Goal: Information Seeking & Learning: Learn about a topic

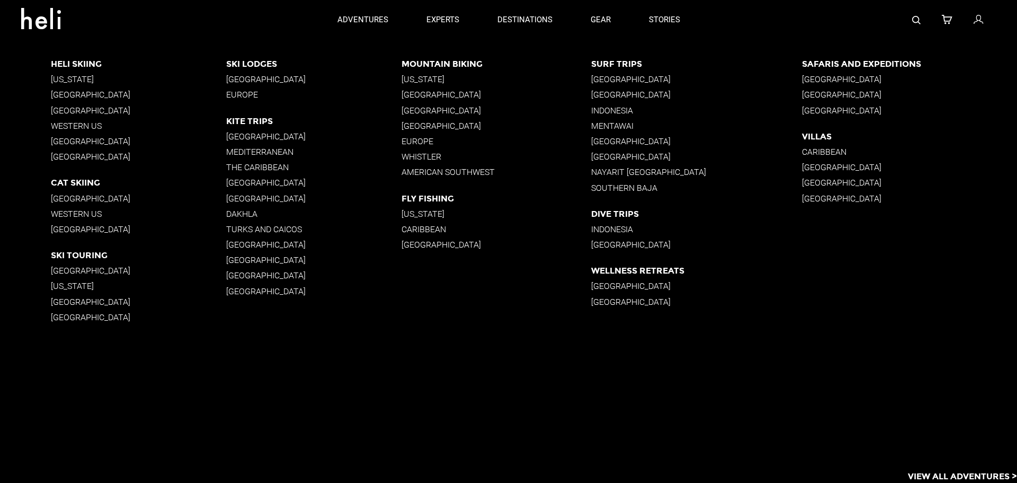
click at [80, 181] on p "Cat Skiing" at bounding box center [138, 182] width 175 height 10
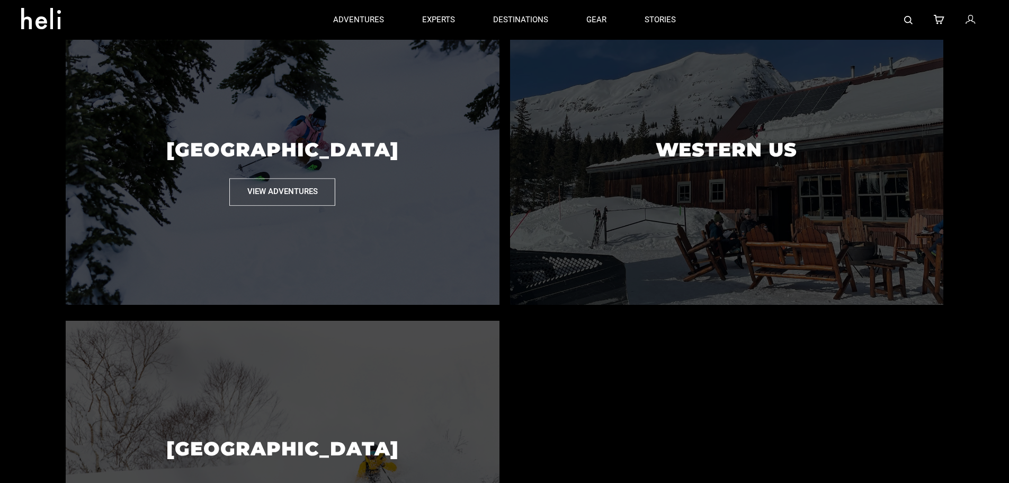
scroll to position [371, 0]
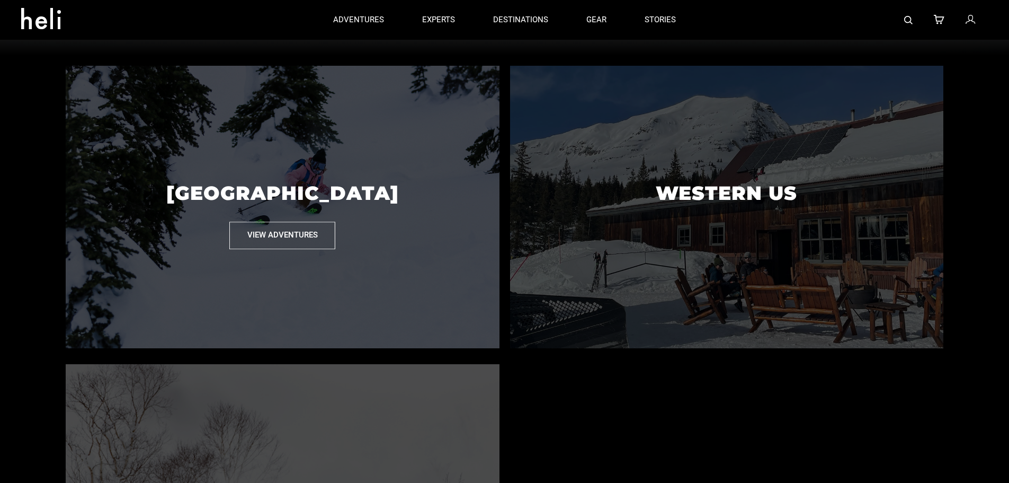
click at [285, 249] on button "View Adventures" at bounding box center [282, 235] width 106 height 27
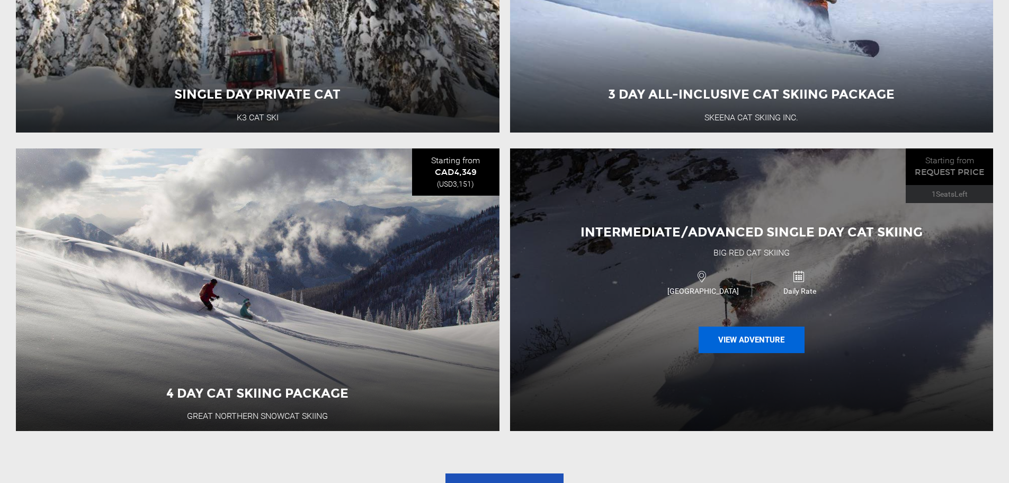
scroll to position [1088, 0]
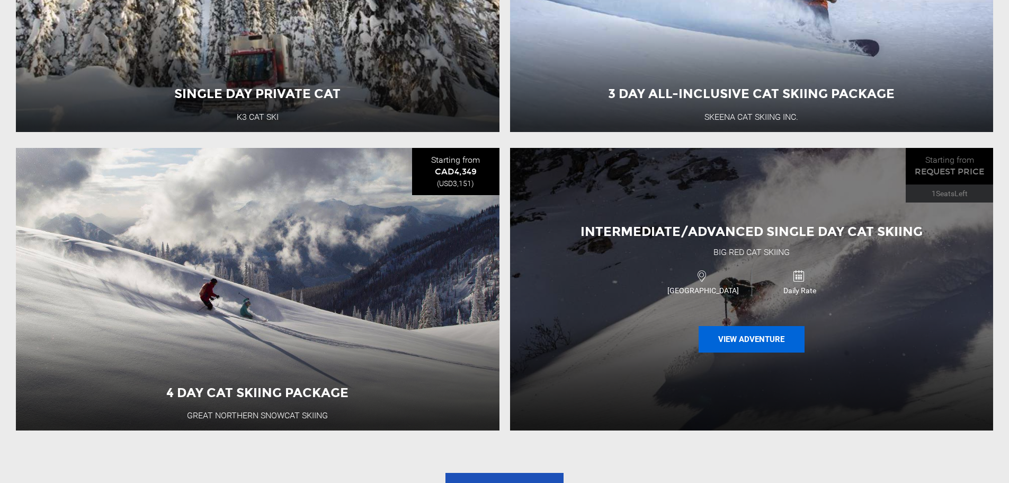
click at [746, 344] on button "View Adventure" at bounding box center [752, 339] width 106 height 26
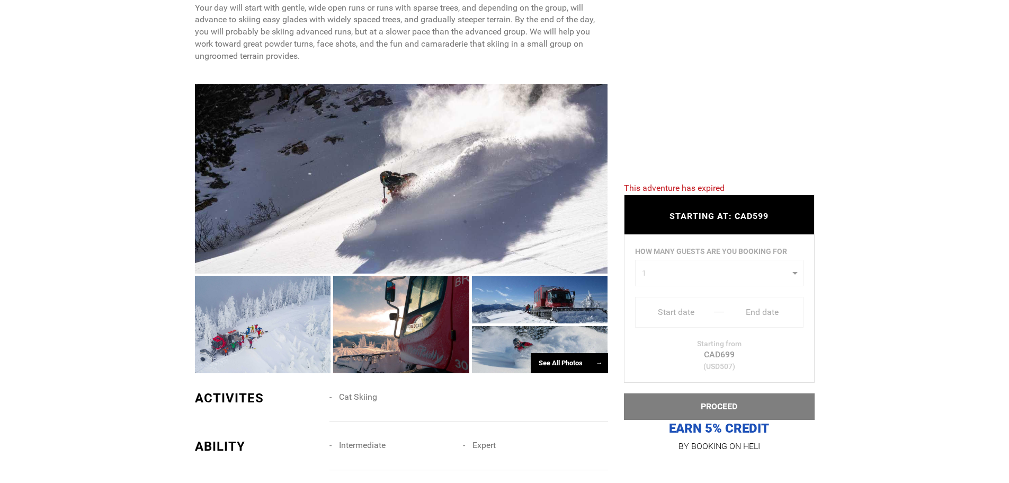
scroll to position [583, 0]
click at [278, 328] on div at bounding box center [263, 323] width 136 height 97
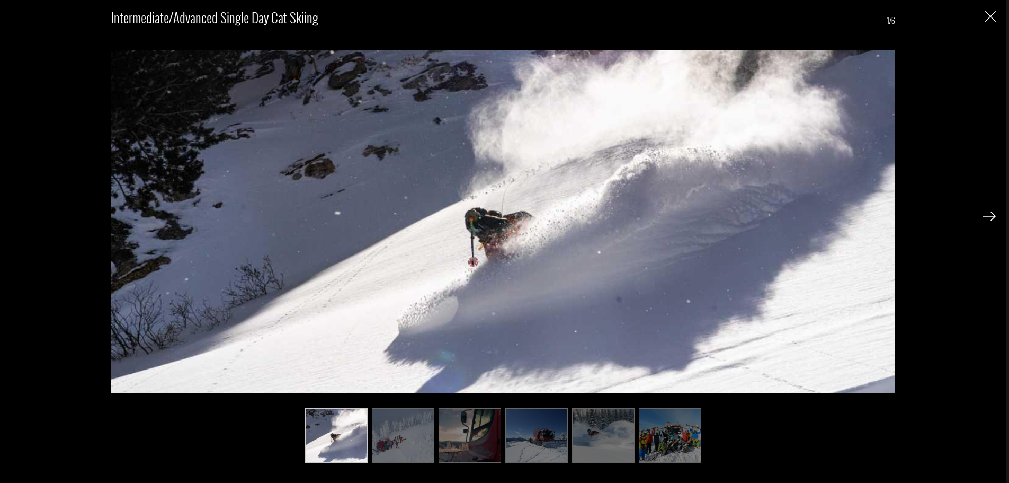
click at [980, 220] on div "Intermediate/Advanced Single Day Cat Skiing 1/6" at bounding box center [503, 229] width 985 height 458
click at [987, 217] on img at bounding box center [989, 216] width 13 height 10
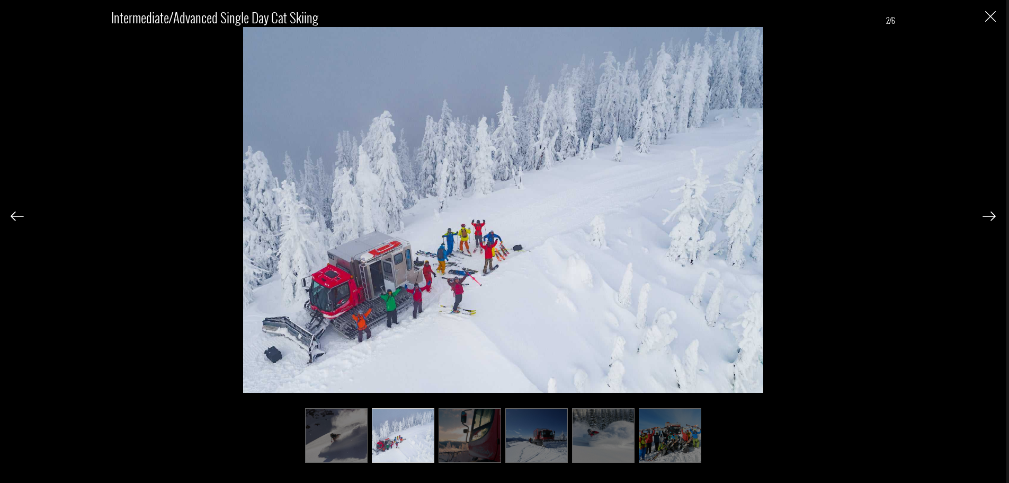
click at [987, 217] on img at bounding box center [989, 216] width 13 height 10
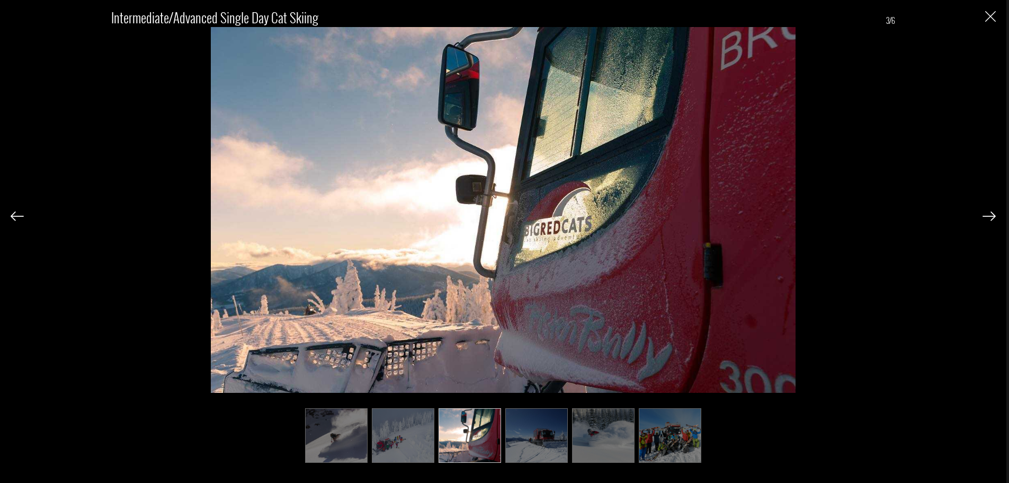
click at [987, 217] on img at bounding box center [989, 216] width 13 height 10
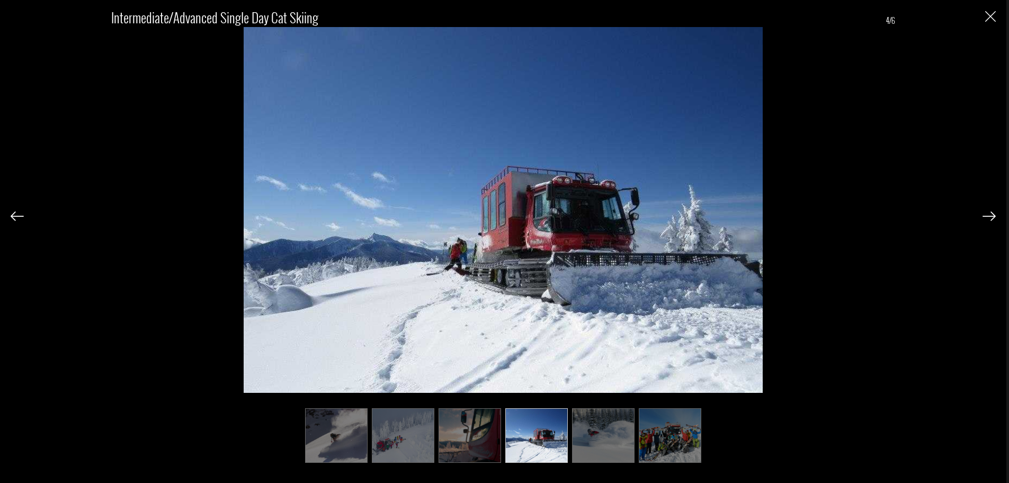
click at [987, 217] on img at bounding box center [989, 216] width 13 height 10
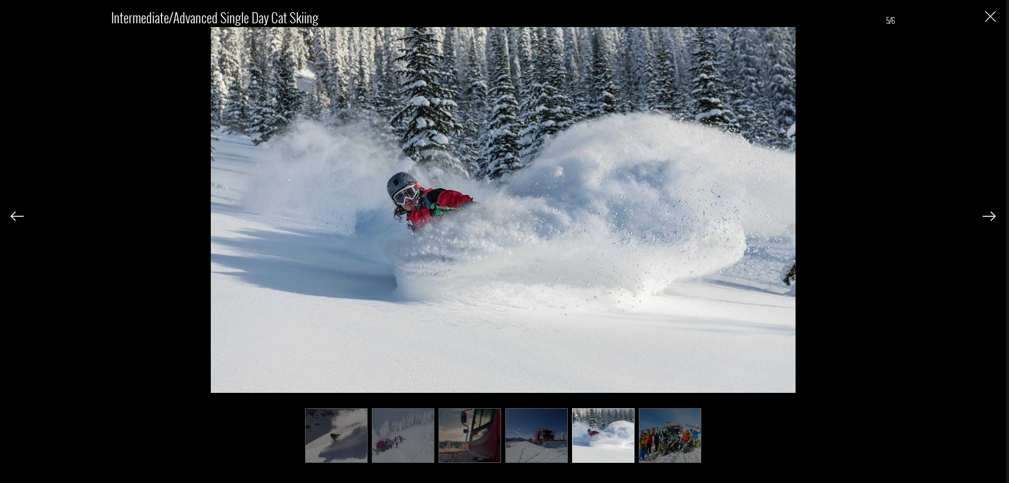
click at [986, 217] on img at bounding box center [989, 216] width 13 height 10
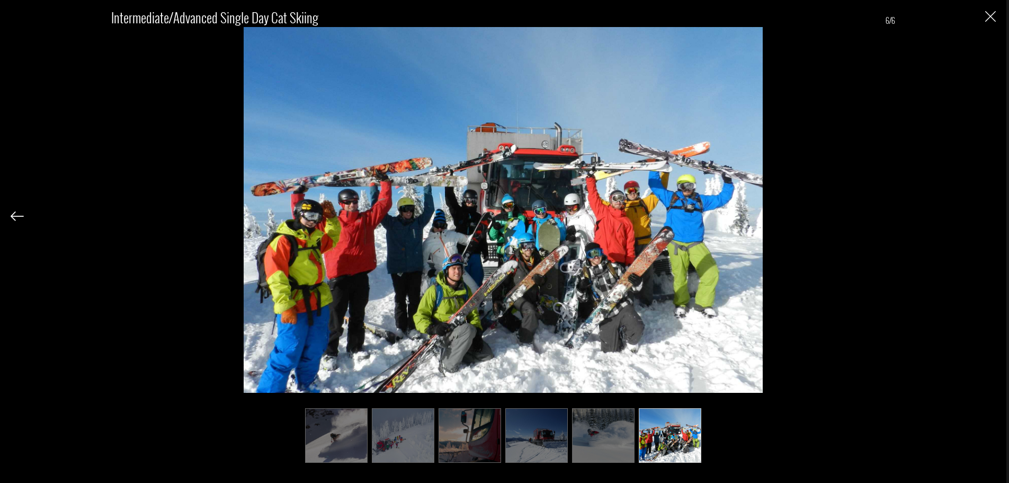
click at [986, 217] on div "Intermediate/Advanced Single Day Cat Skiing 6/6" at bounding box center [503, 229] width 985 height 458
click at [988, 15] on img "Close" at bounding box center [990, 16] width 11 height 11
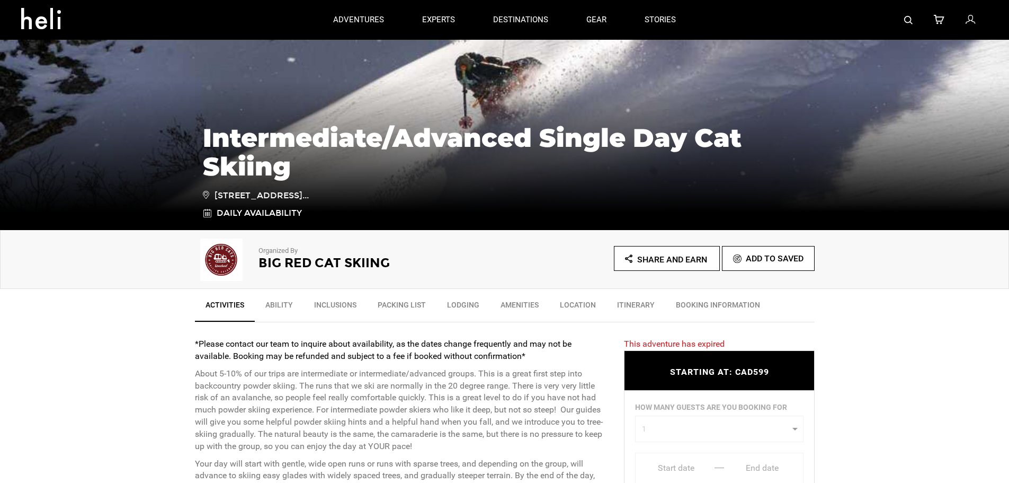
scroll to position [0, 0]
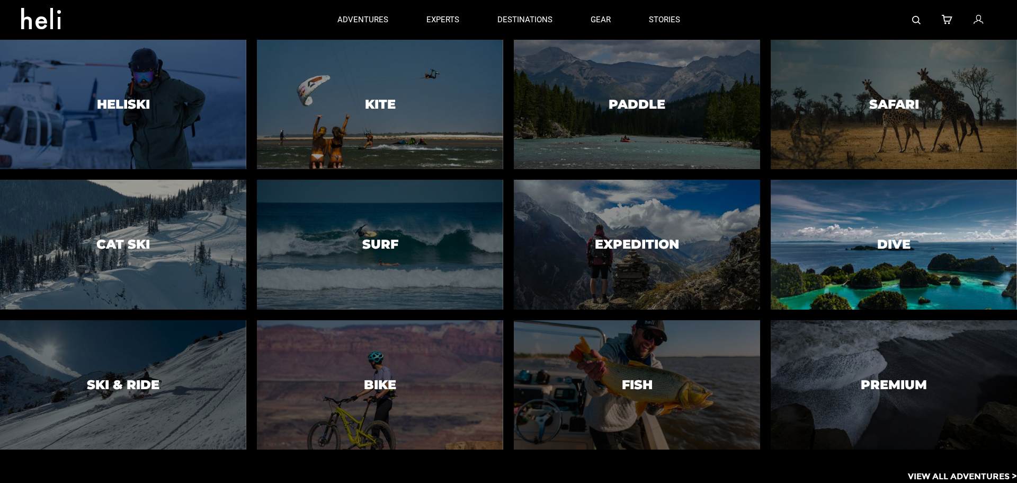
click at [919, 229] on div at bounding box center [893, 245] width 251 height 132
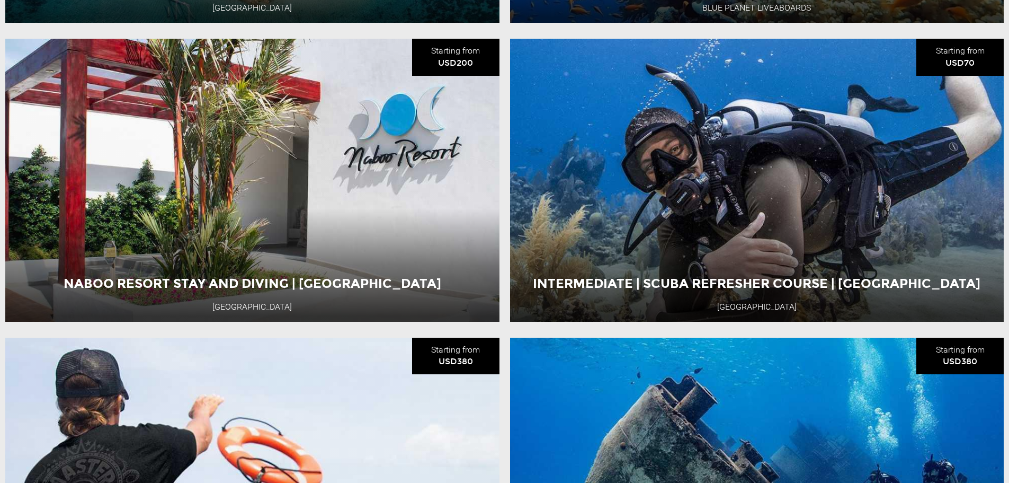
scroll to position [3179, 0]
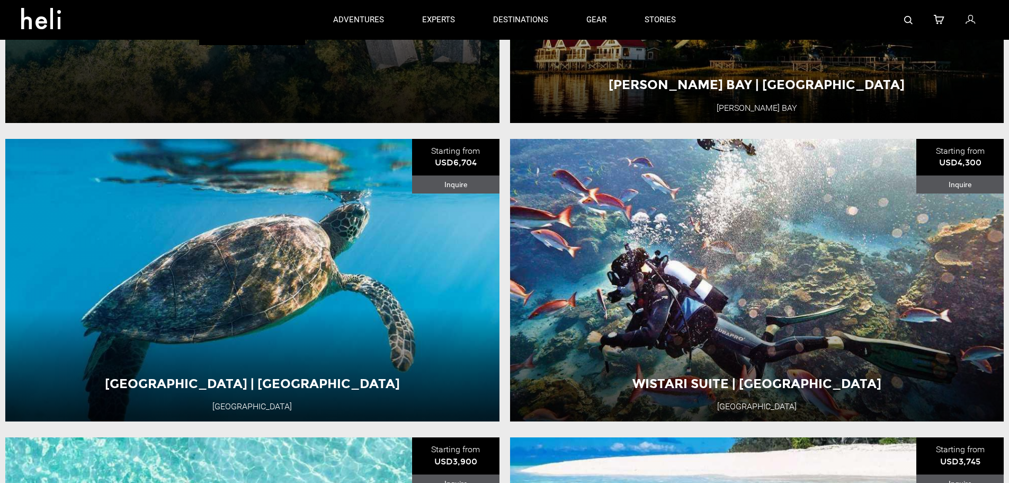
drag, startPoint x: 500, startPoint y: 335, endPoint x: 508, endPoint y: 126, distance: 208.9
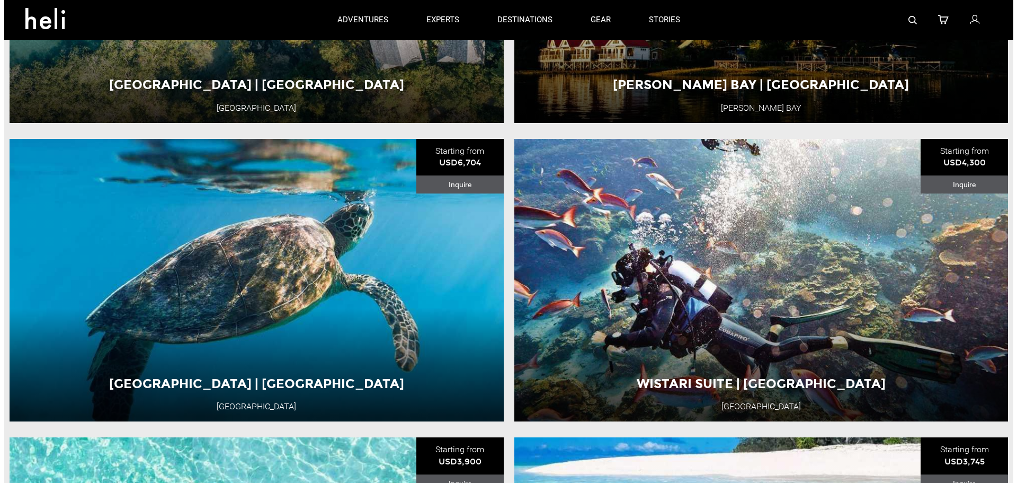
scroll to position [1374, 0]
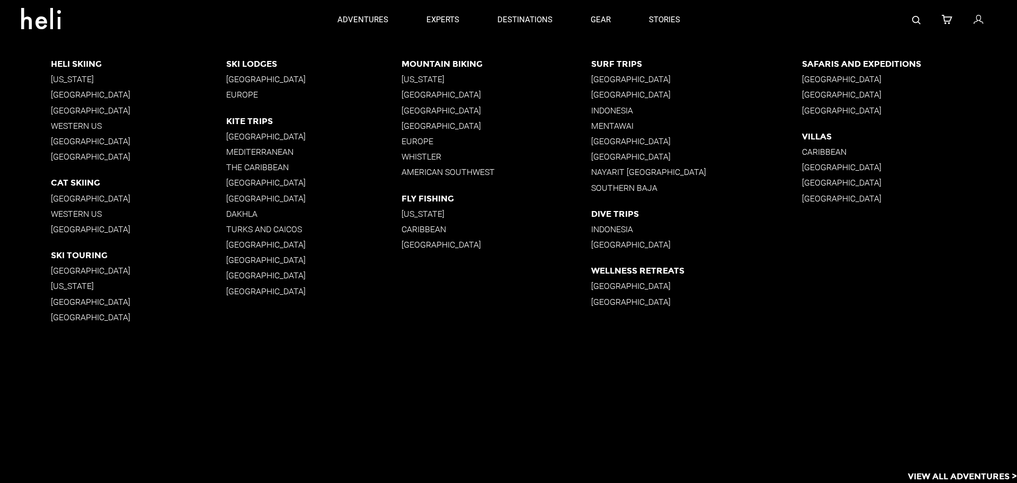
click at [624, 230] on p "Indonesia" at bounding box center [696, 229] width 211 height 10
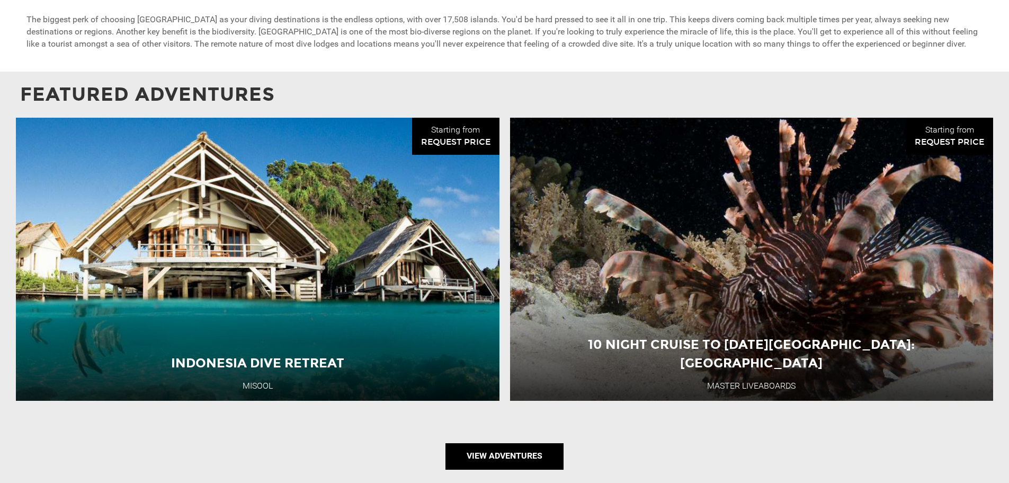
scroll to position [742, 0]
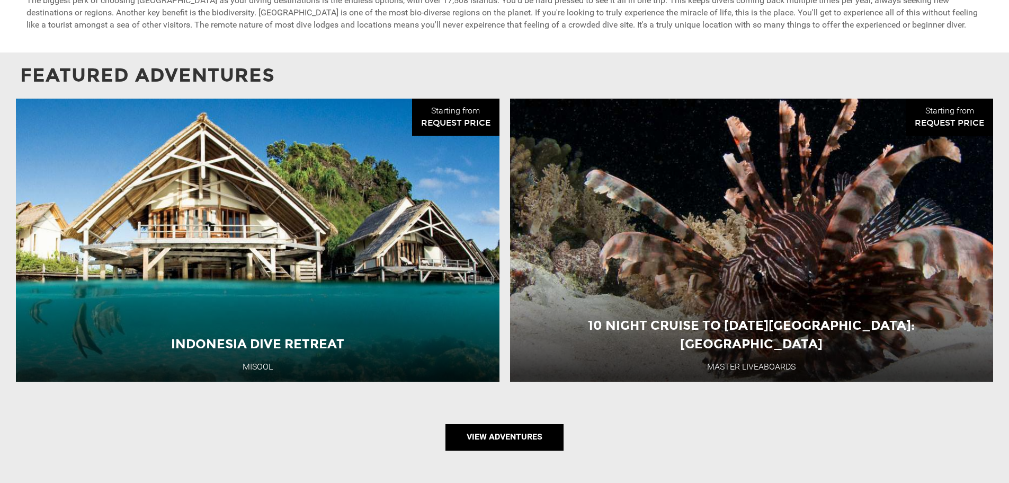
click at [502, 435] on link "View Adventures" at bounding box center [505, 437] width 118 height 26
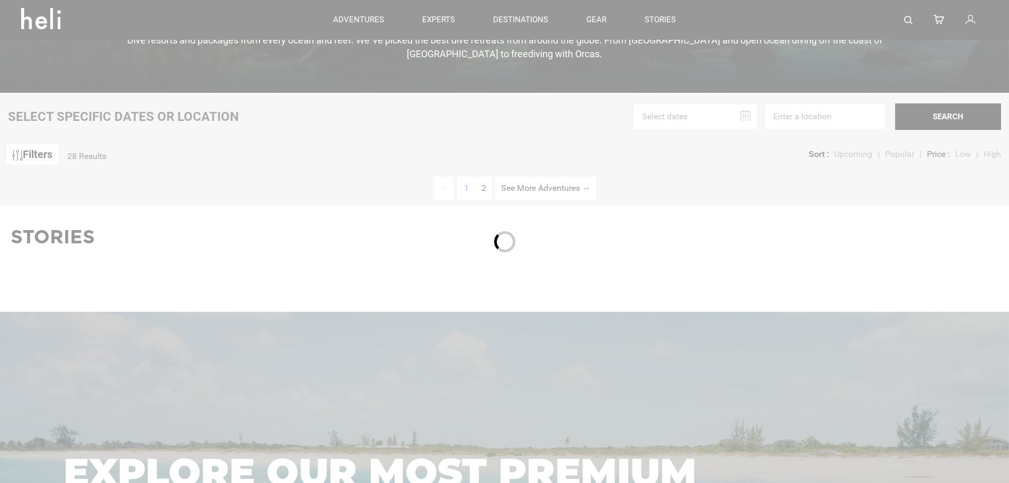
scroll to position [318, 0]
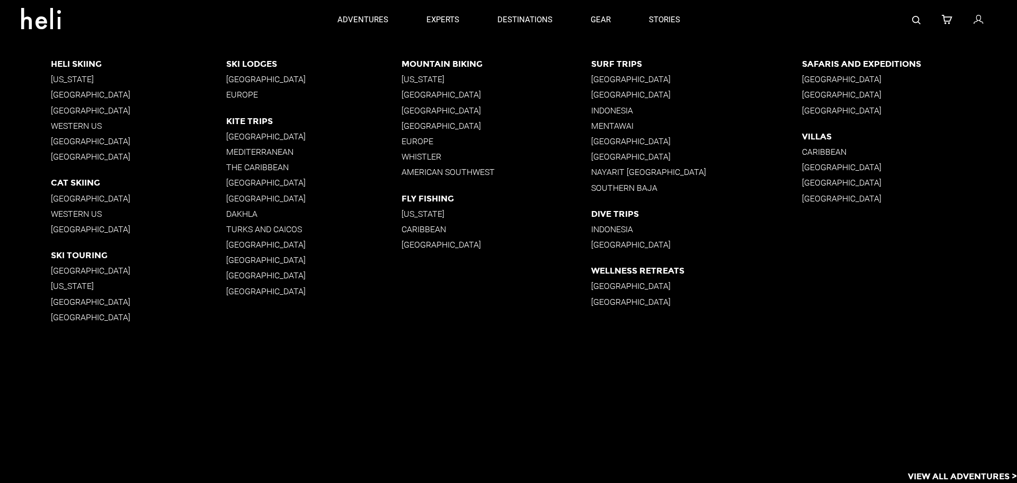
click at [629, 228] on p "Indonesia" at bounding box center [696, 229] width 211 height 10
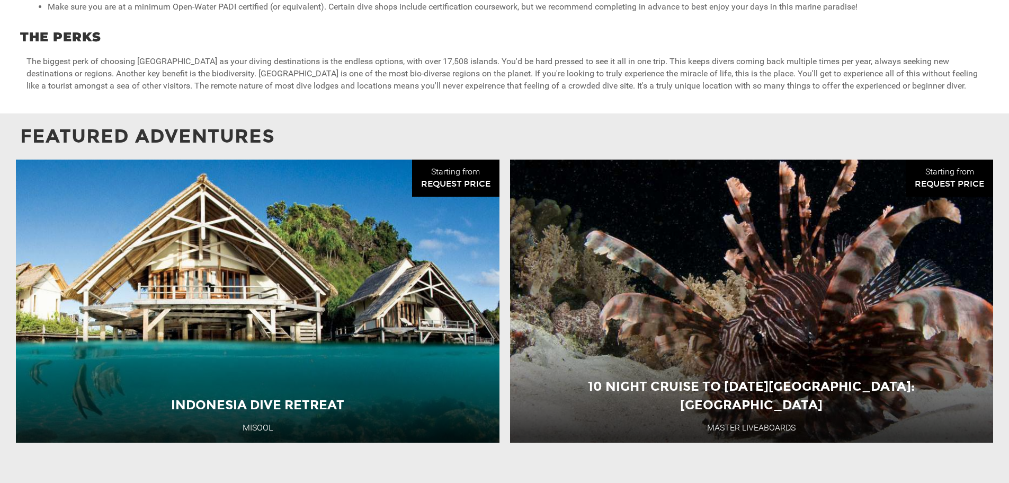
scroll to position [843, 0]
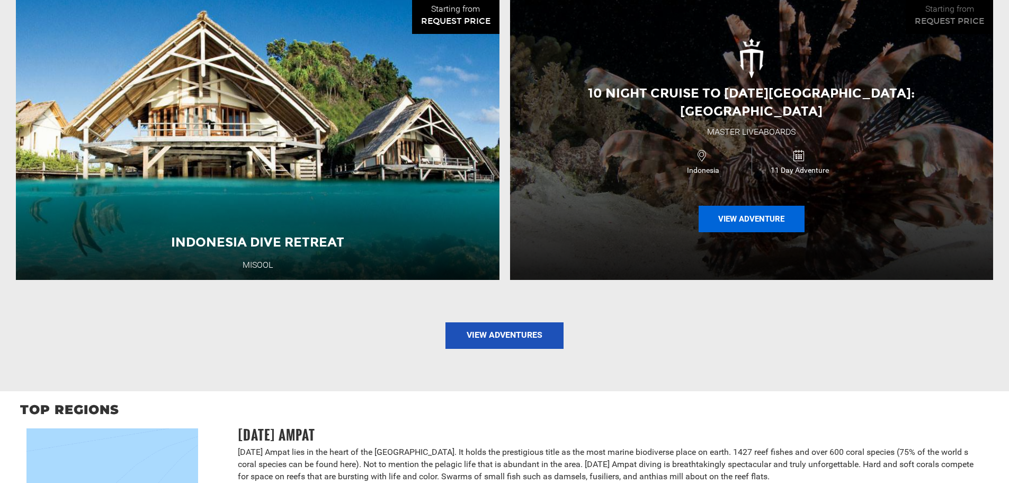
click at [757, 207] on button "View Adventure" at bounding box center [752, 219] width 106 height 26
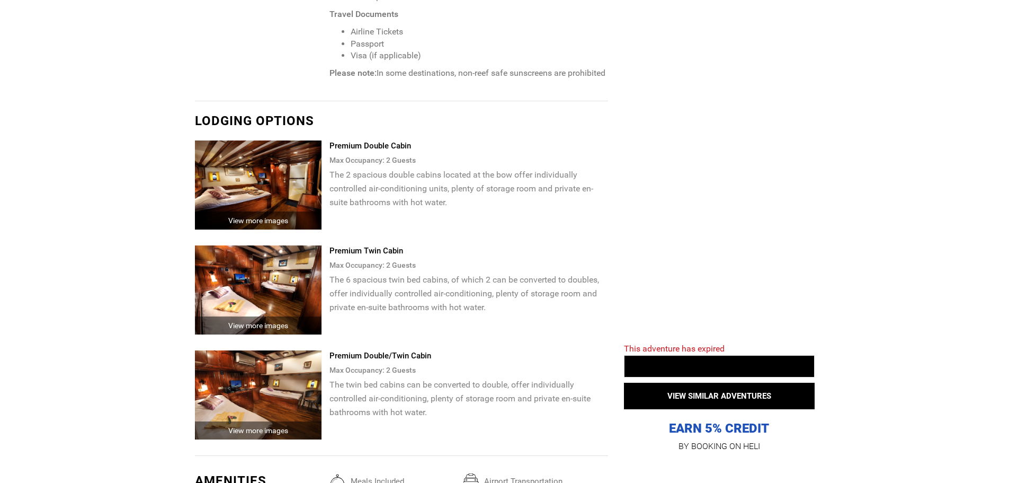
scroll to position [1801, 0]
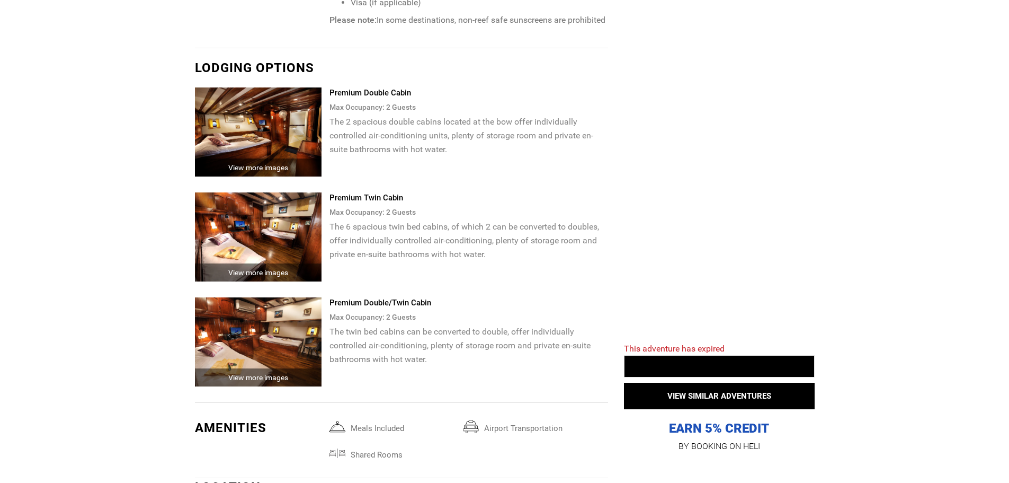
click at [280, 176] on div "View more images" at bounding box center [258, 167] width 127 height 18
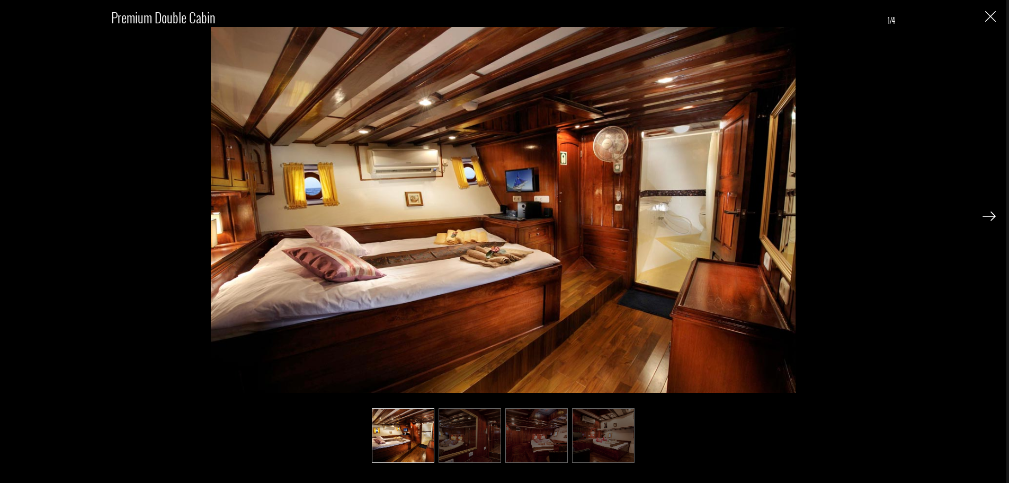
click at [977, 210] on div "Premium Double Cabin 1/4" at bounding box center [503, 229] width 985 height 458
click at [986, 214] on img at bounding box center [989, 216] width 13 height 10
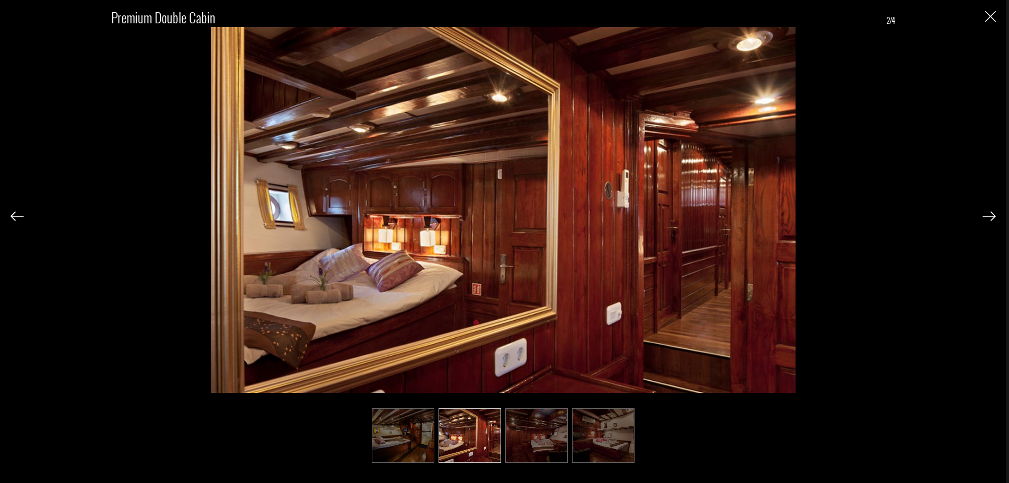
click at [986, 214] on img at bounding box center [989, 216] width 13 height 10
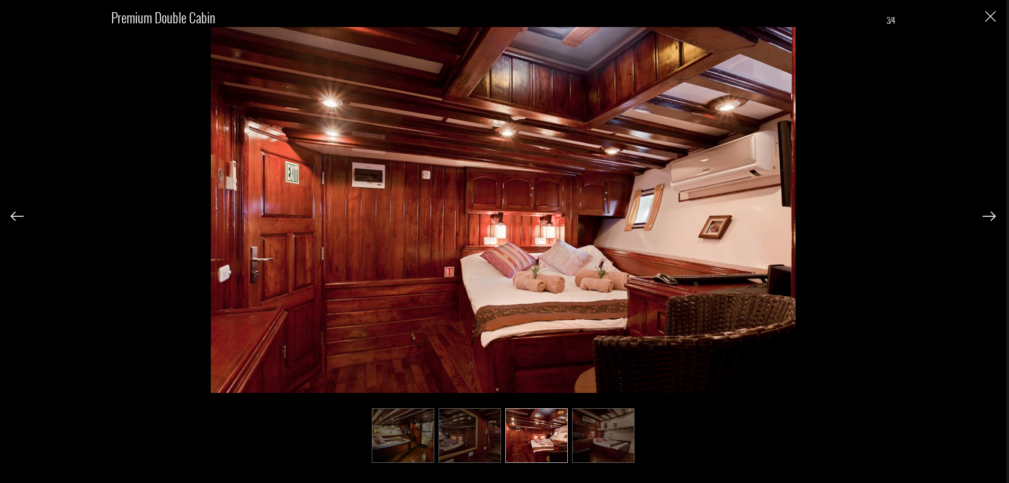
click at [986, 214] on img at bounding box center [989, 216] width 13 height 10
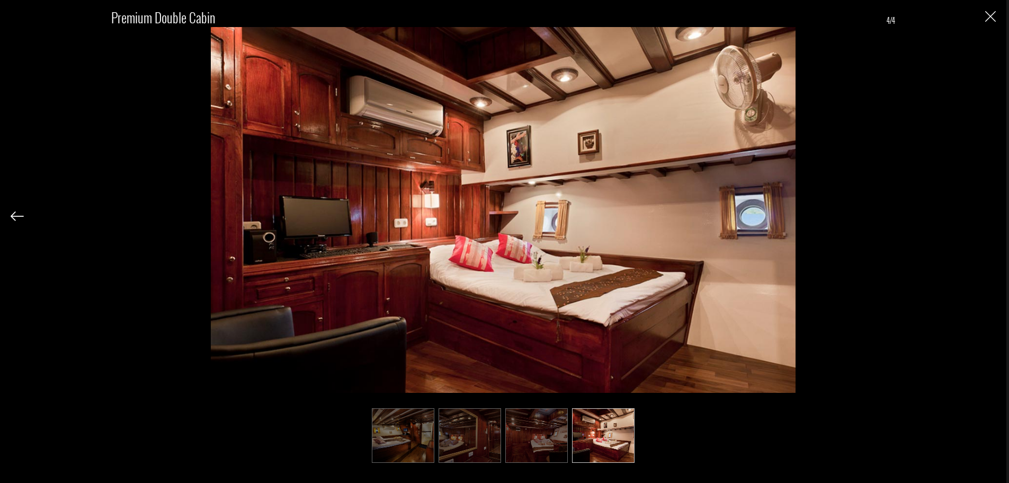
click at [938, 200] on div "Premium Double Cabin 4/4" at bounding box center [503, 229] width 985 height 458
click at [993, 16] on img "Close" at bounding box center [990, 16] width 11 height 11
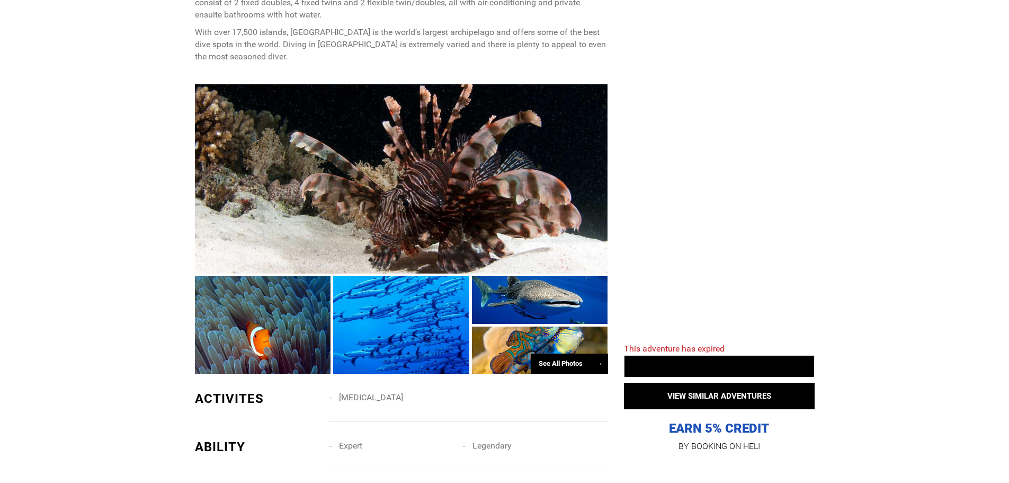
scroll to position [636, 0]
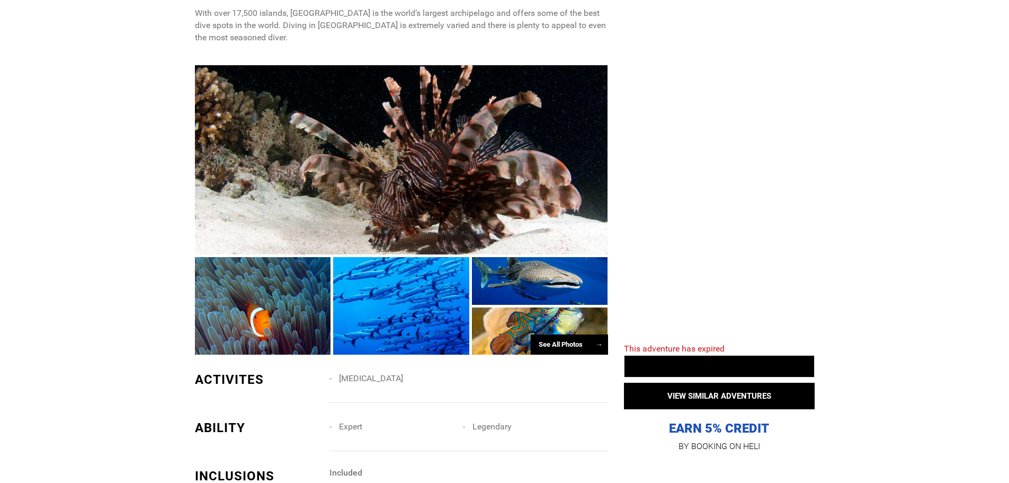
click at [580, 349] on div "See All Photos →" at bounding box center [569, 344] width 77 height 21
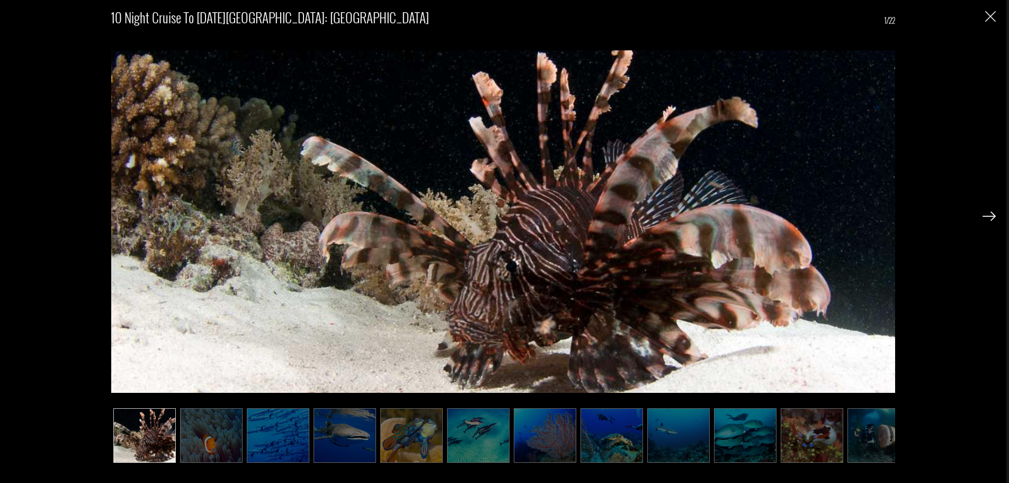
click at [393, 448] on img at bounding box center [411, 435] width 63 height 55
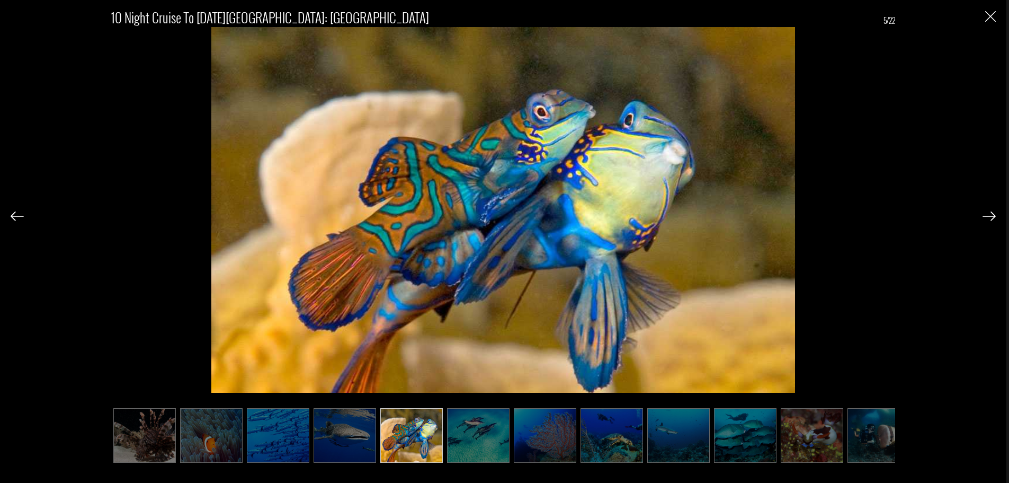
click at [359, 443] on img at bounding box center [345, 435] width 63 height 55
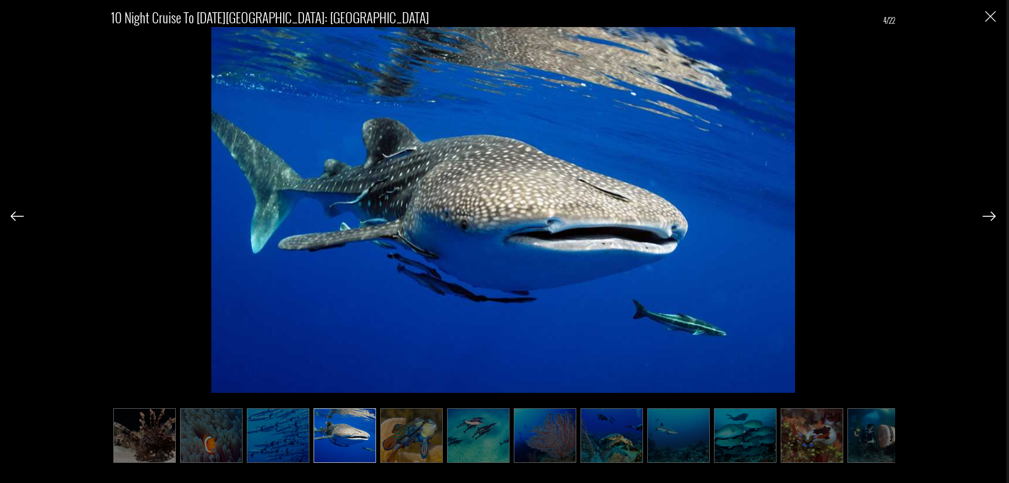
click at [992, 218] on img at bounding box center [989, 216] width 13 height 10
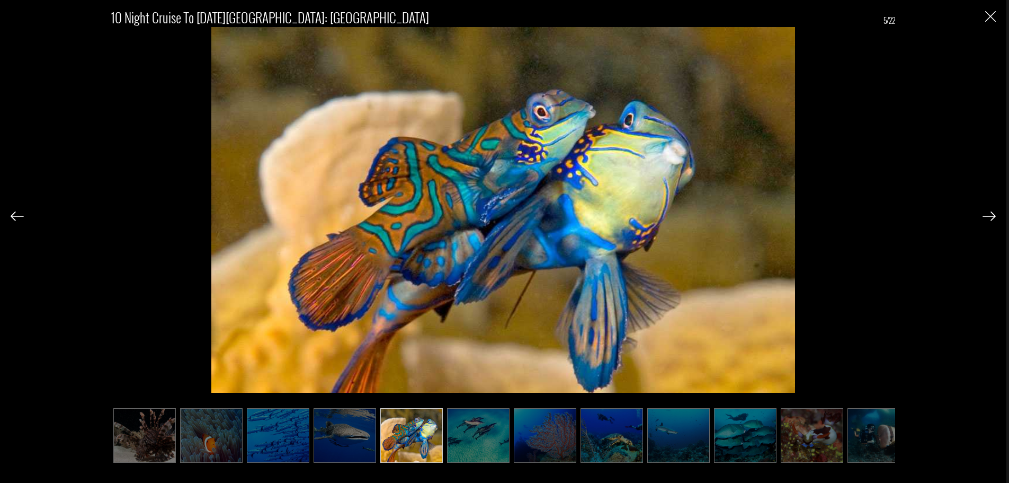
click at [992, 218] on img at bounding box center [989, 216] width 13 height 10
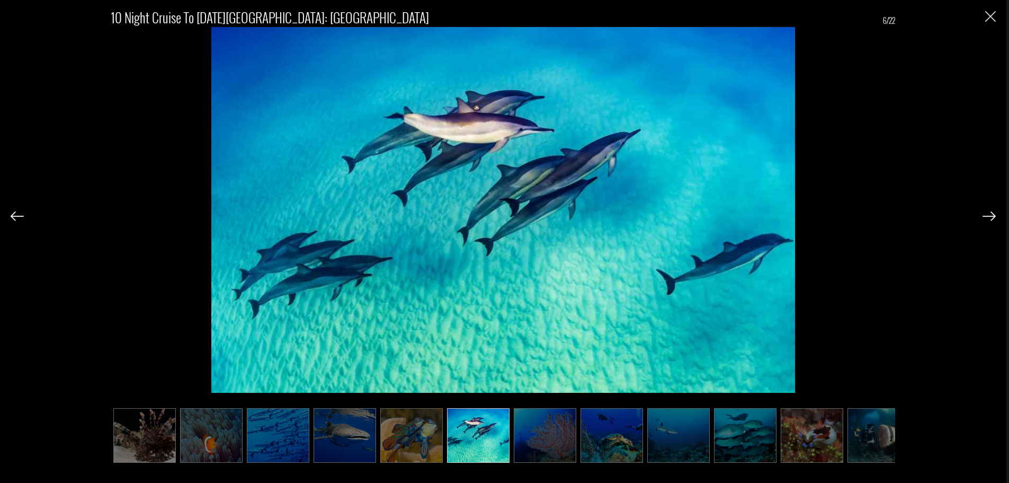
click at [992, 218] on img at bounding box center [989, 216] width 13 height 10
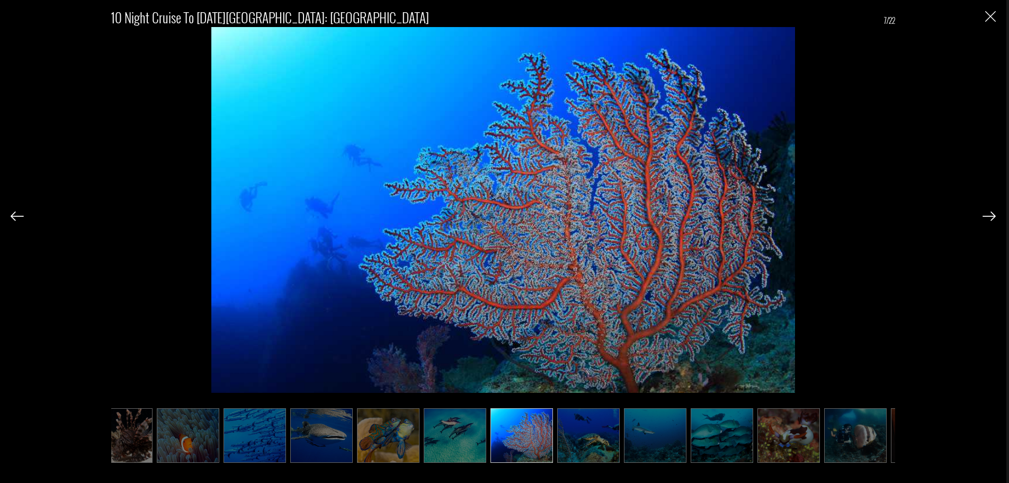
click at [992, 218] on img at bounding box center [989, 216] width 13 height 10
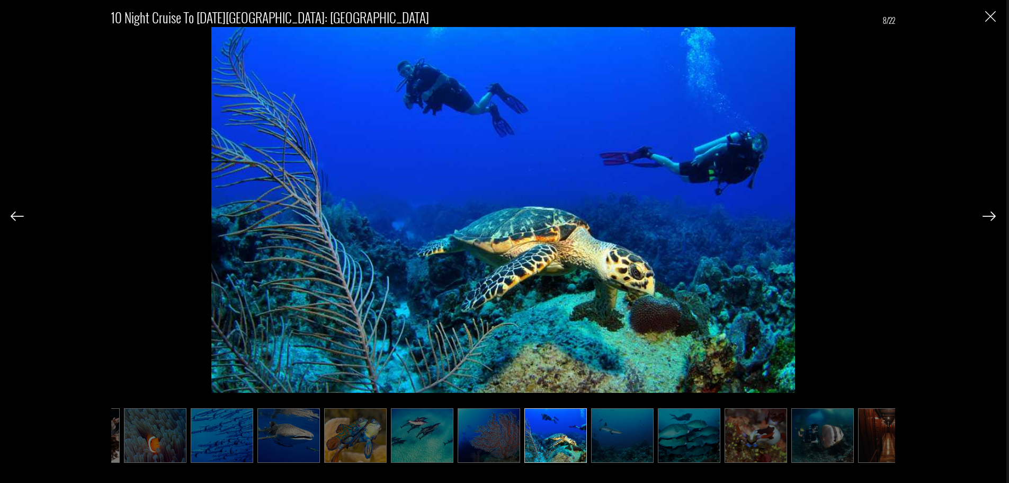
click at [992, 218] on img at bounding box center [989, 216] width 13 height 10
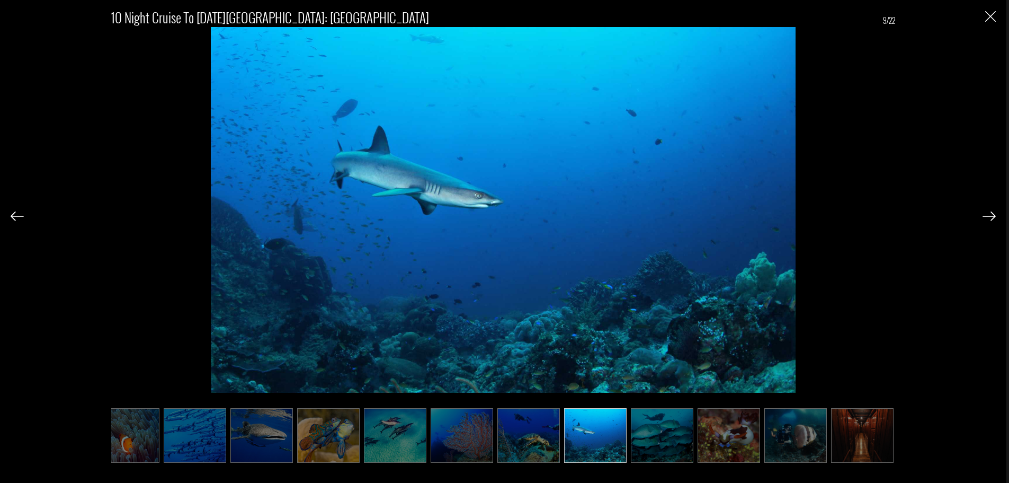
click at [992, 218] on img at bounding box center [989, 216] width 13 height 10
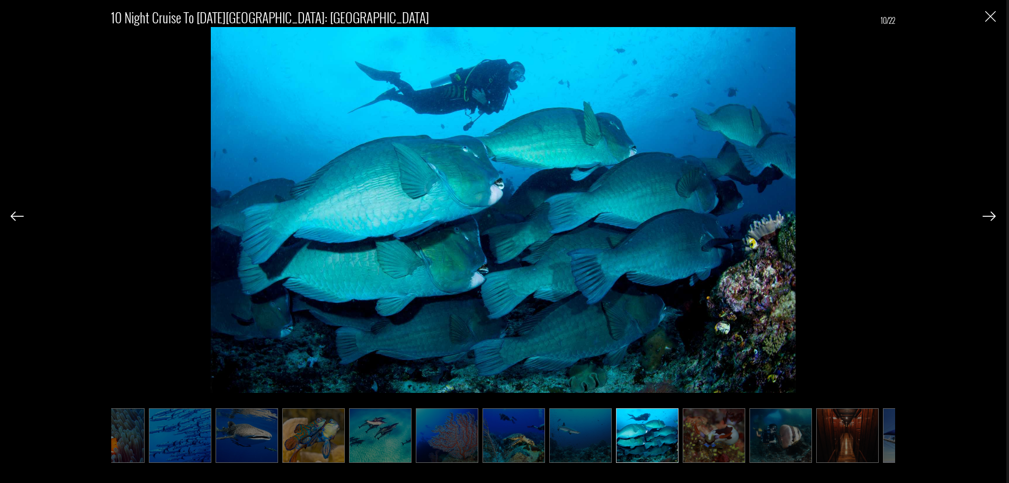
click at [992, 218] on img at bounding box center [989, 216] width 13 height 10
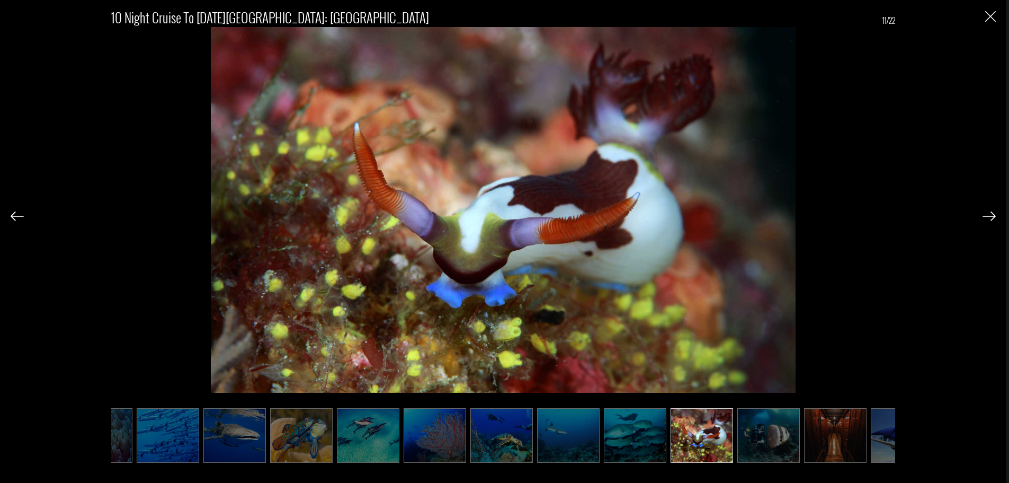
click at [992, 218] on img at bounding box center [989, 216] width 13 height 10
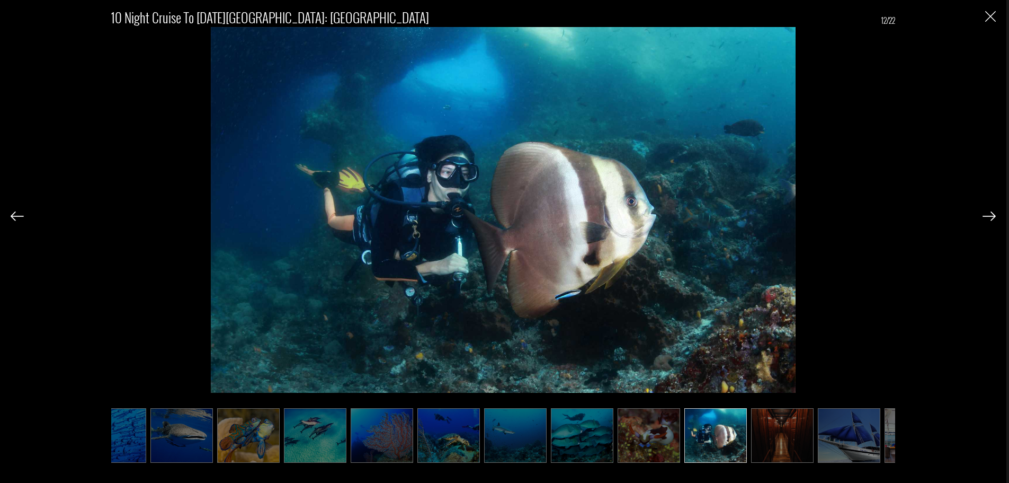
click at [14, 213] on img at bounding box center [17, 216] width 13 height 10
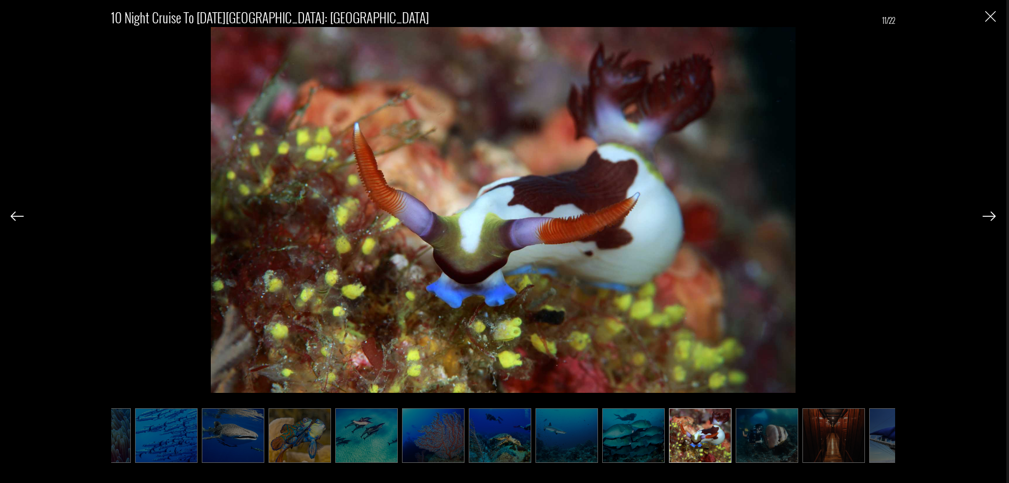
click at [986, 215] on img at bounding box center [989, 216] width 13 height 10
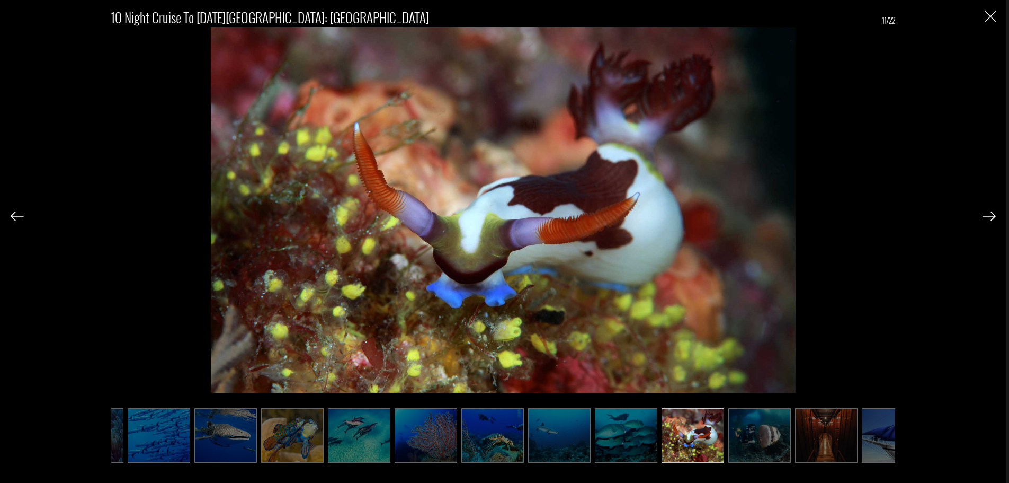
click at [985, 215] on img at bounding box center [989, 216] width 13 height 10
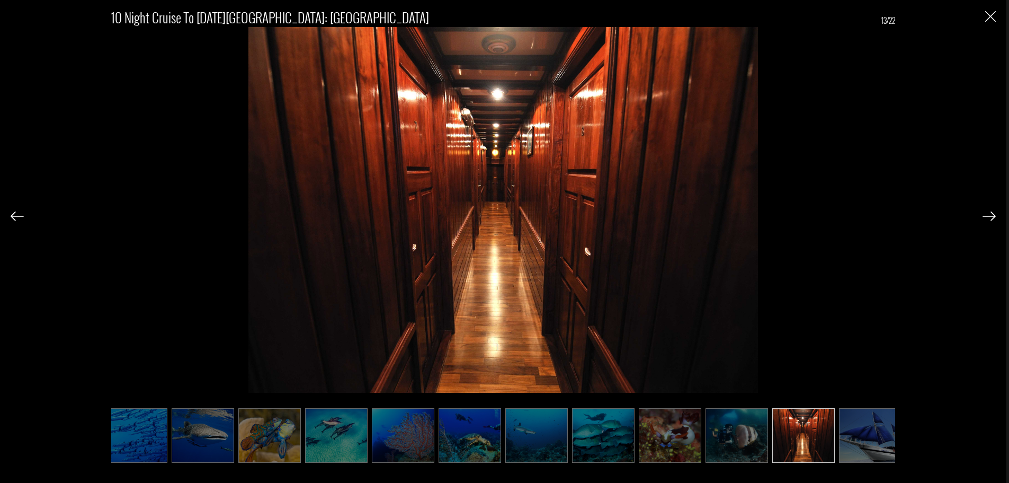
click at [985, 215] on img at bounding box center [989, 216] width 13 height 10
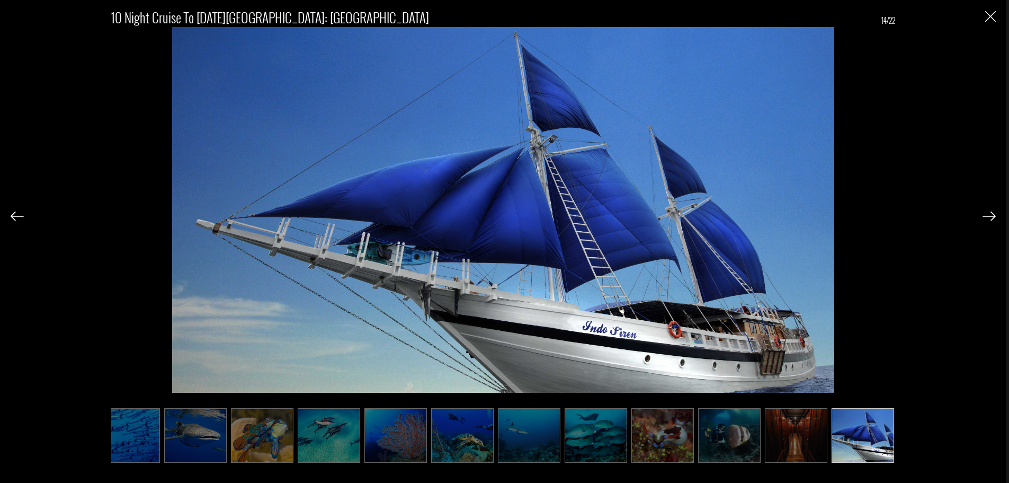
click at [985, 215] on img at bounding box center [989, 216] width 13 height 10
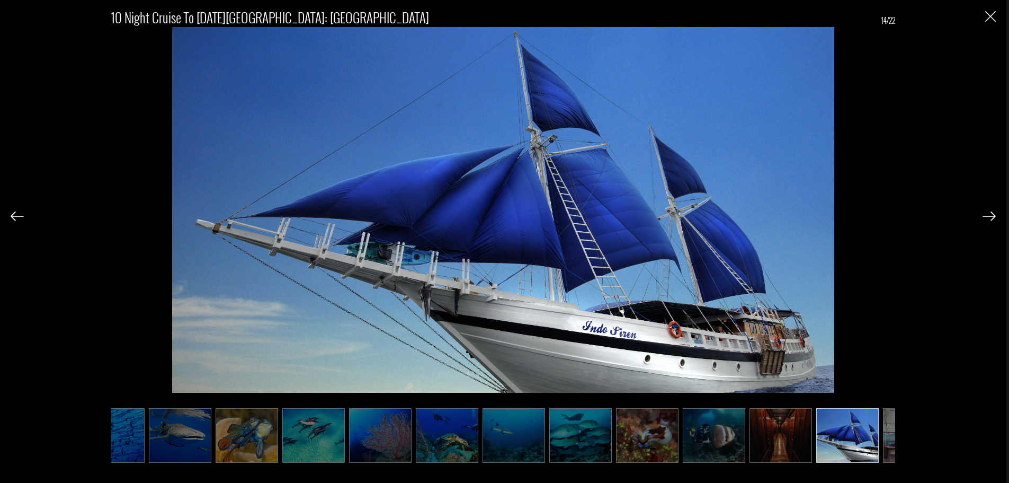
click at [985, 215] on img at bounding box center [989, 216] width 13 height 10
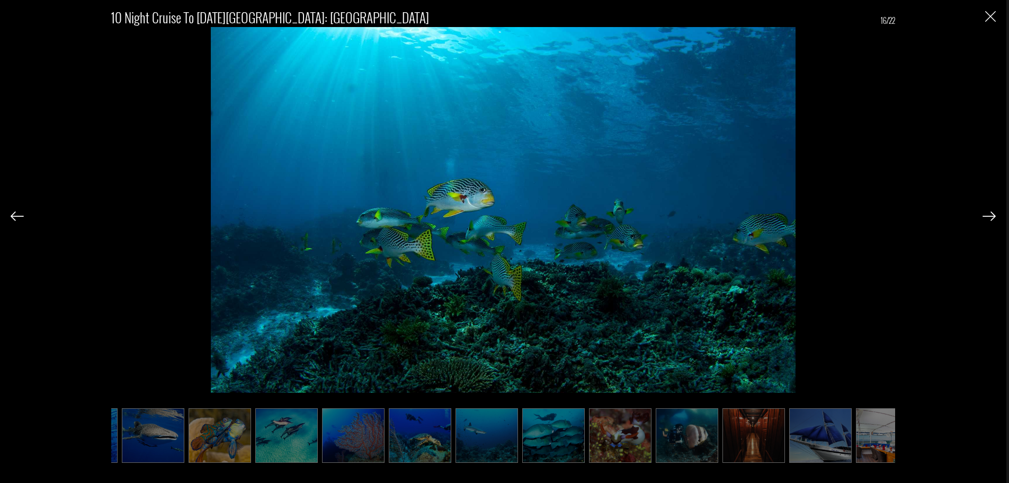
click at [13, 219] on img at bounding box center [17, 216] width 13 height 10
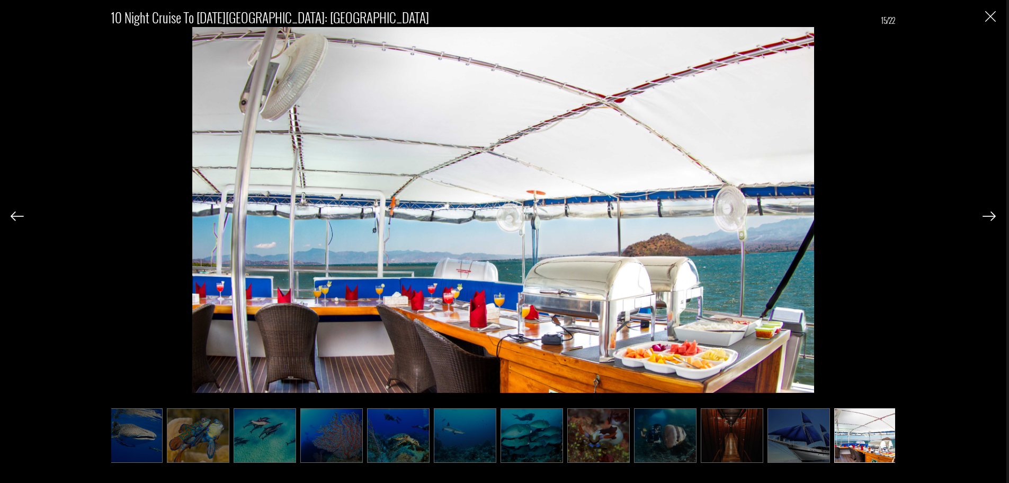
click at [13, 219] on img at bounding box center [17, 216] width 13 height 10
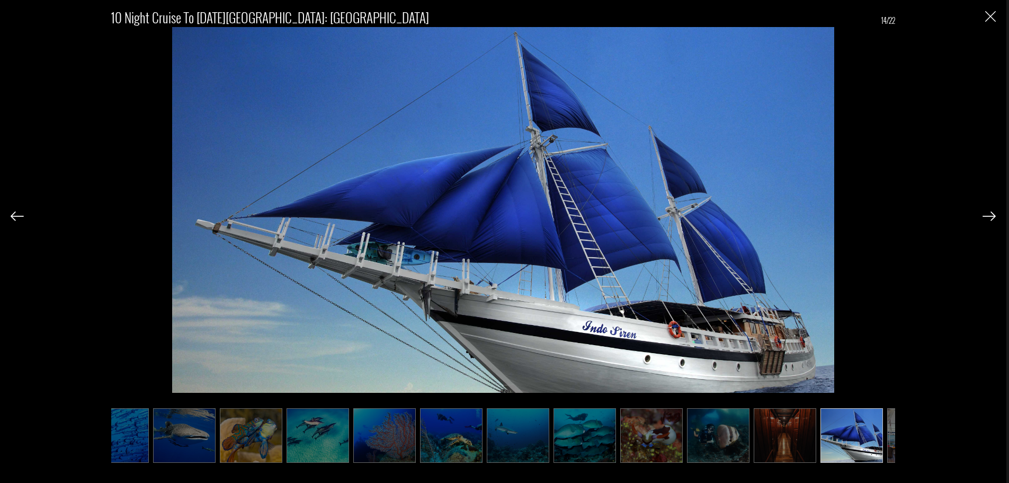
click at [991, 212] on img at bounding box center [989, 216] width 13 height 10
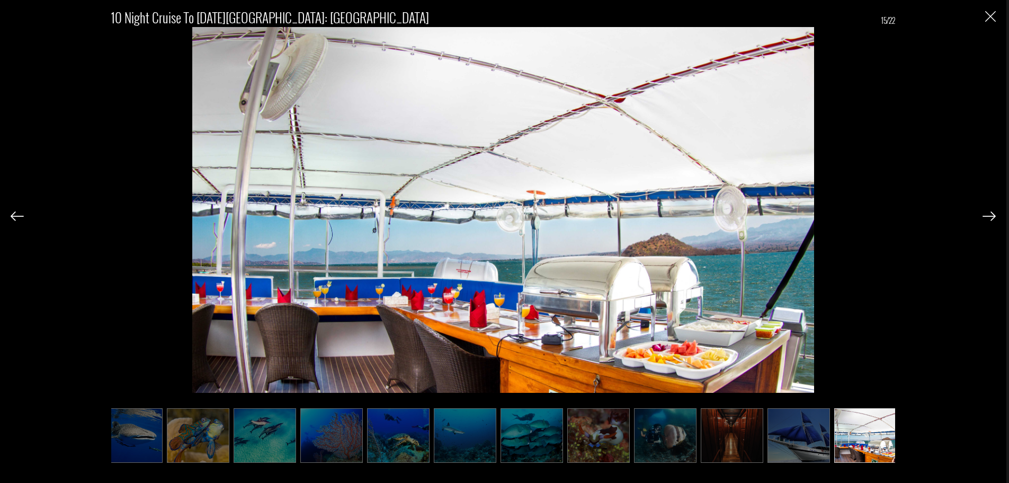
click at [991, 212] on img at bounding box center [989, 216] width 13 height 10
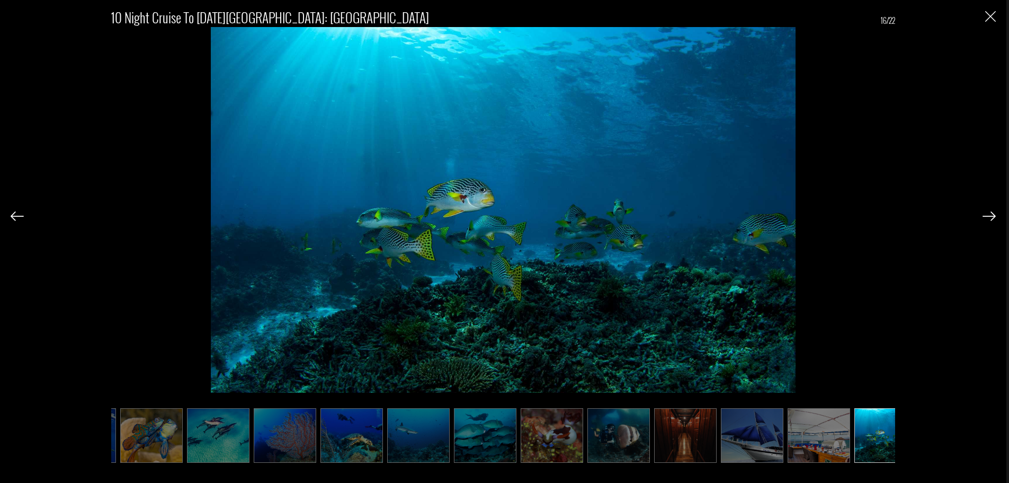
click at [991, 212] on img at bounding box center [989, 216] width 13 height 10
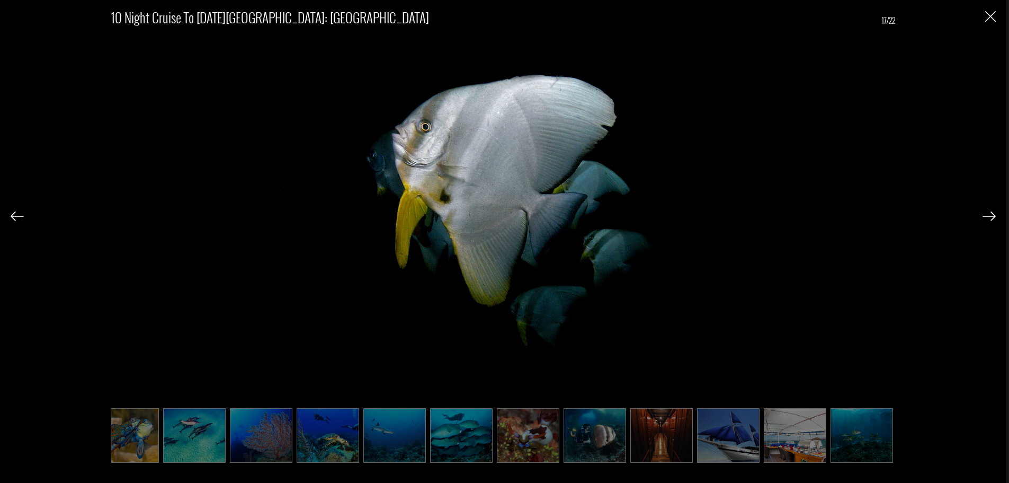
click at [991, 212] on img at bounding box center [989, 216] width 13 height 10
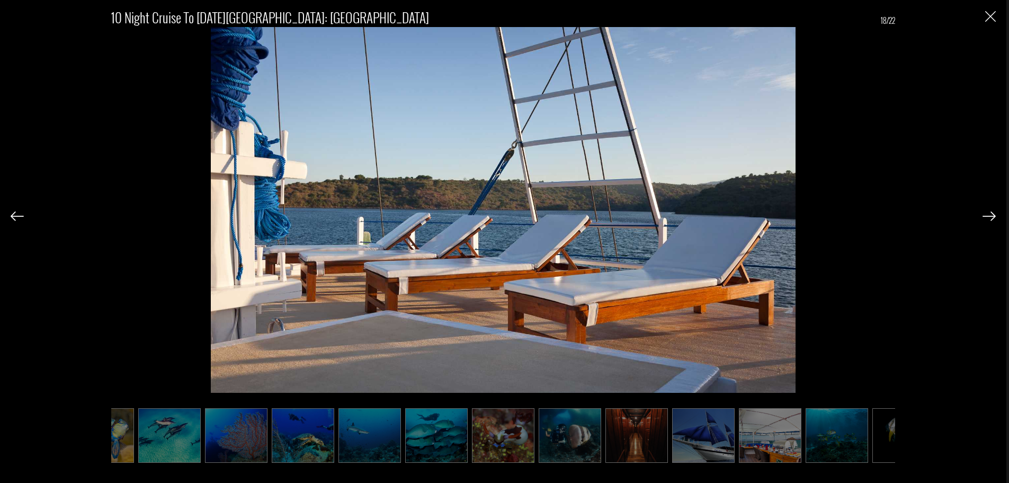
click at [991, 212] on img at bounding box center [989, 216] width 13 height 10
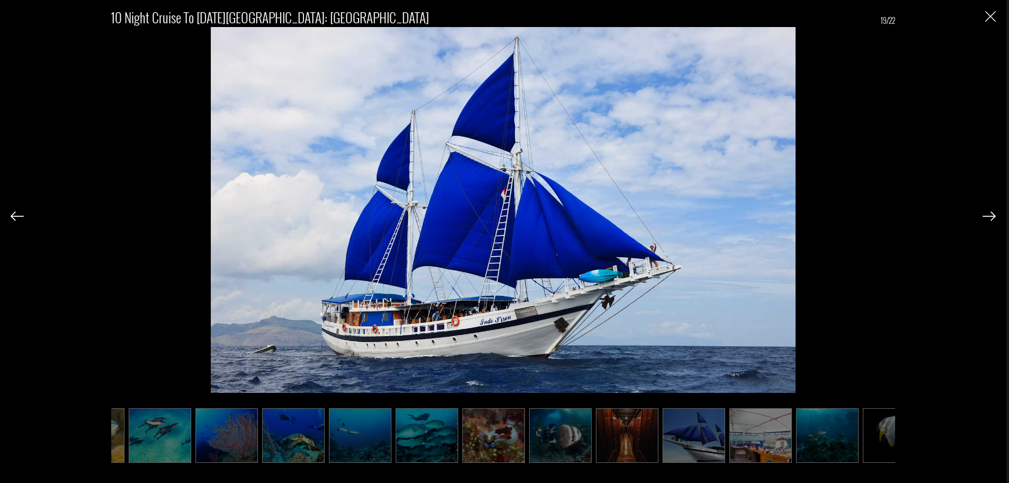
click at [991, 212] on img at bounding box center [989, 216] width 13 height 10
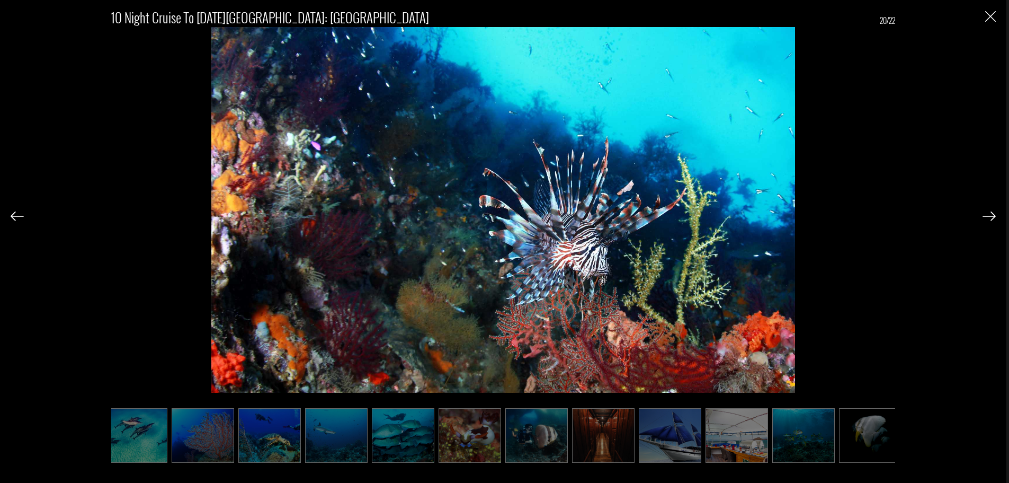
click at [991, 212] on img at bounding box center [989, 216] width 13 height 10
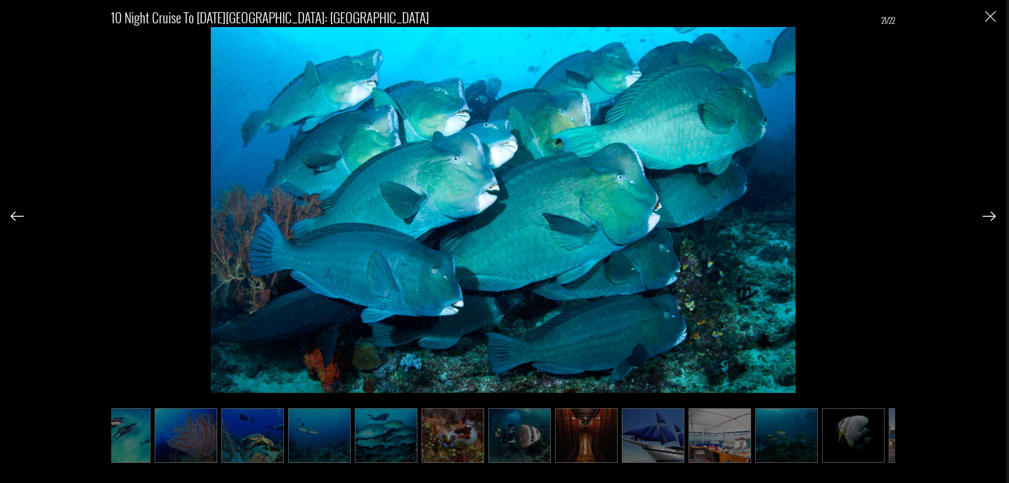
click at [991, 212] on img at bounding box center [989, 216] width 13 height 10
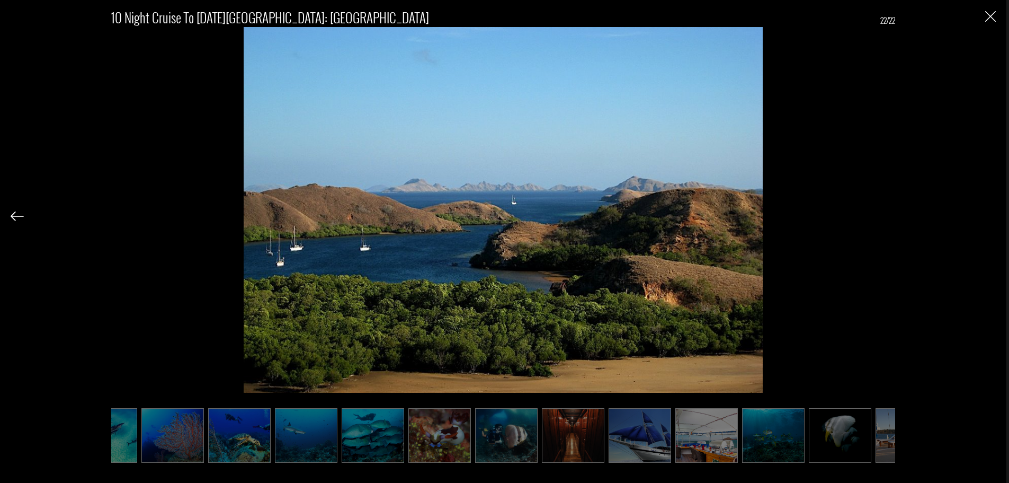
scroll to position [0, 376]
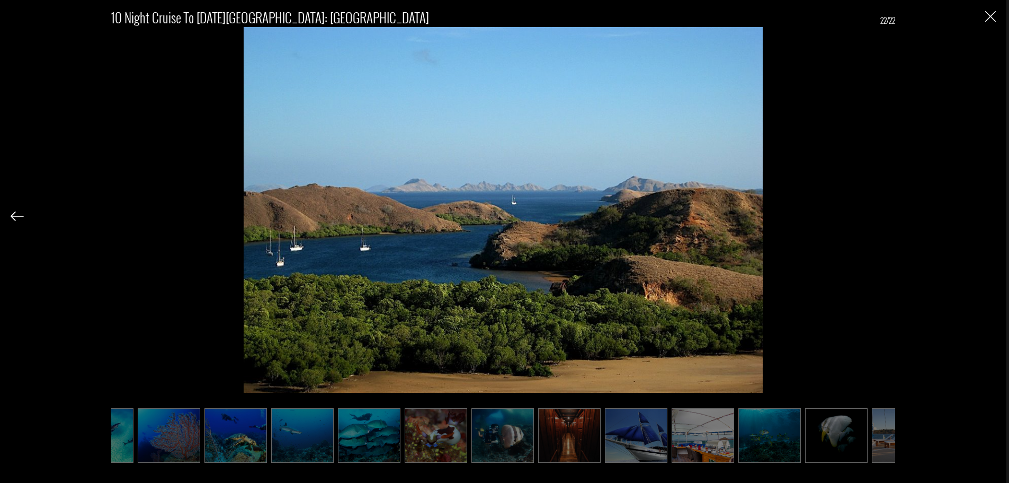
click at [986, 11] on button "Close" at bounding box center [990, 16] width 11 height 11
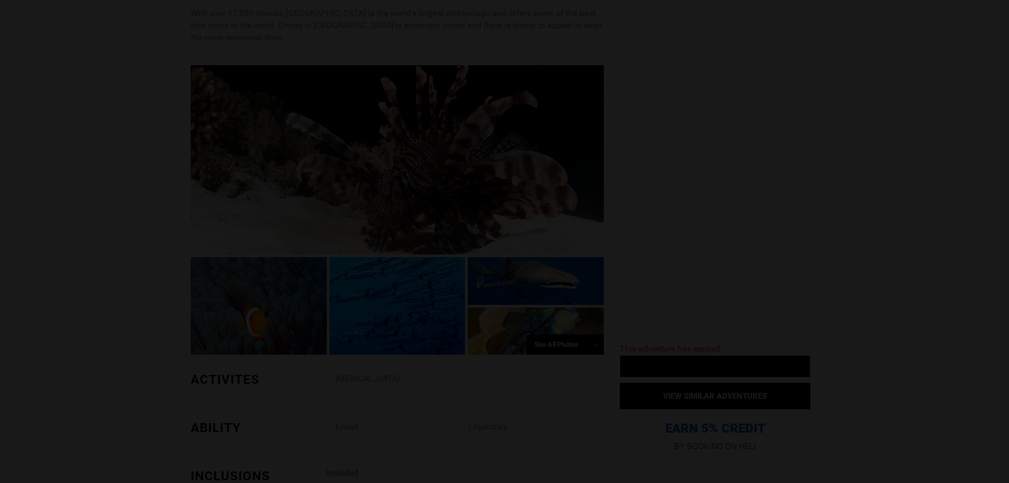
scroll to position [0, 0]
